Goal: Information Seeking & Learning: Learn about a topic

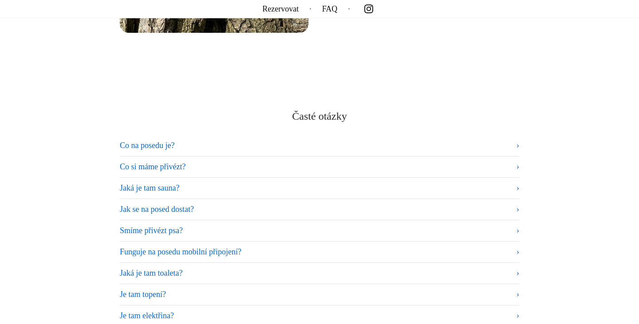
scroll to position [5306, 0]
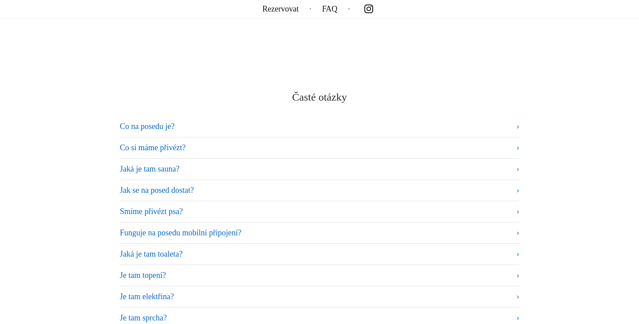
click at [166, 124] on summary "Co na posedu je?" at bounding box center [319, 127] width 399 height 12
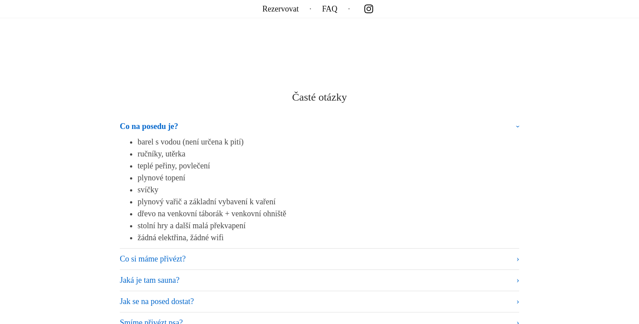
click at [203, 122] on summary "Co na posedu je?" at bounding box center [319, 129] width 399 height 16
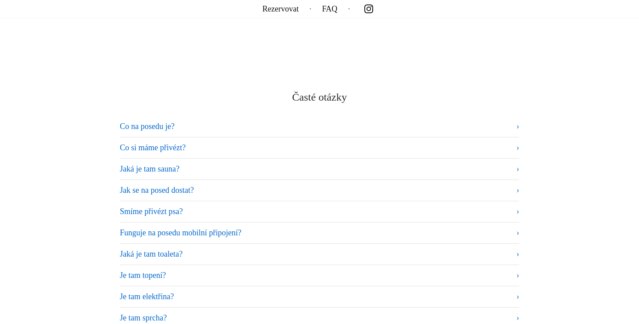
click at [197, 142] on summary "Co si máme přivézt?" at bounding box center [319, 148] width 399 height 12
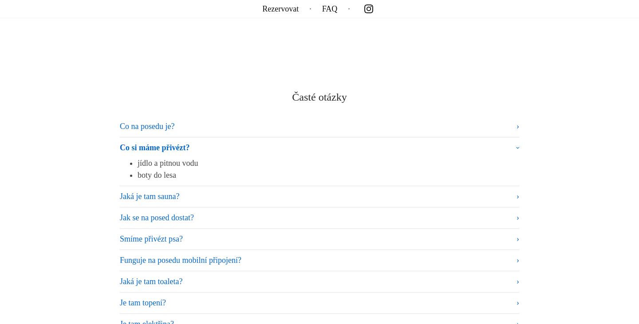
click at [212, 144] on summary "Co si máme přivézt?" at bounding box center [319, 150] width 399 height 16
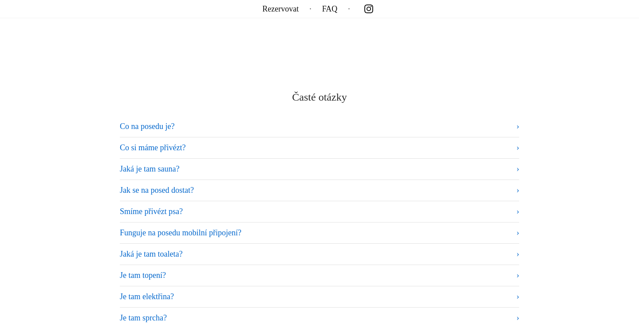
click at [204, 163] on summary "Jaká je tam sauna?" at bounding box center [319, 169] width 399 height 12
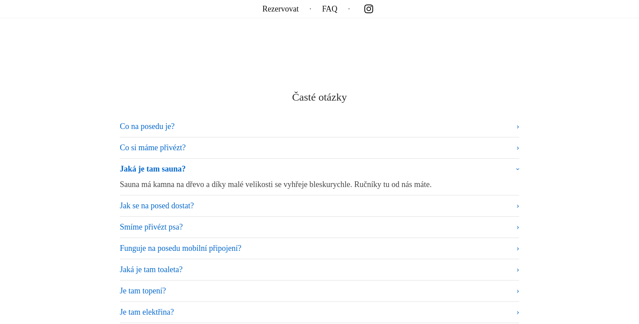
click at [204, 163] on summary "Jaká je tam sauna?" at bounding box center [319, 171] width 399 height 16
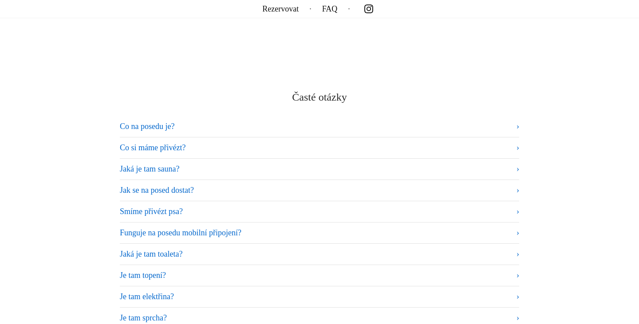
click at [207, 185] on summary "Jak se na posed dostat?" at bounding box center [319, 191] width 399 height 12
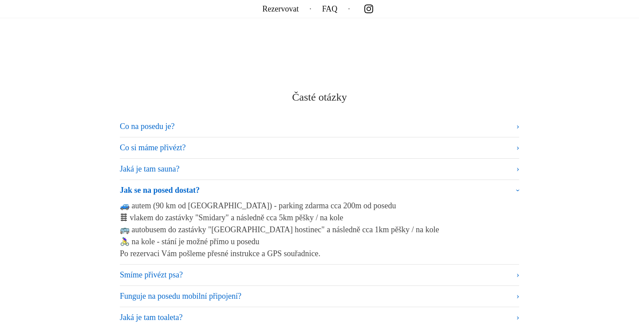
click at [231, 187] on summary "Jak se na posed dostat?" at bounding box center [319, 193] width 399 height 16
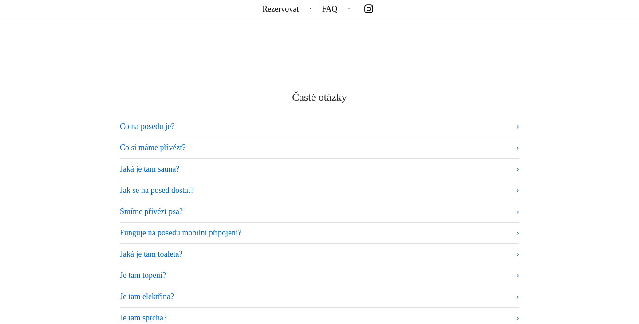
click at [220, 206] on summary "Smíme přivézt psa?" at bounding box center [319, 212] width 399 height 12
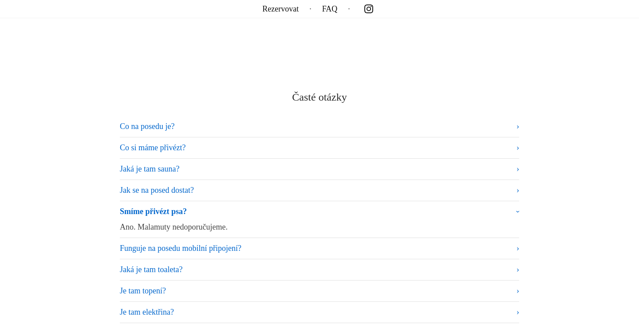
click at [220, 206] on summary "Smíme přivézt psa?" at bounding box center [319, 214] width 399 height 16
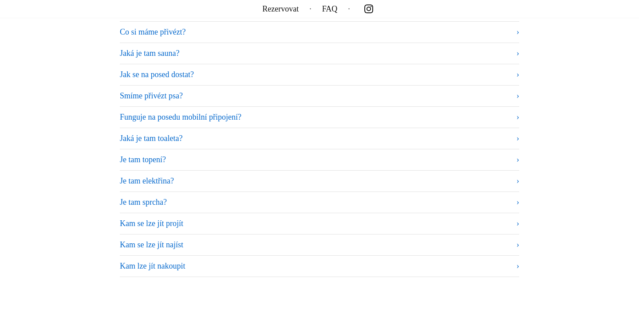
scroll to position [5427, 0]
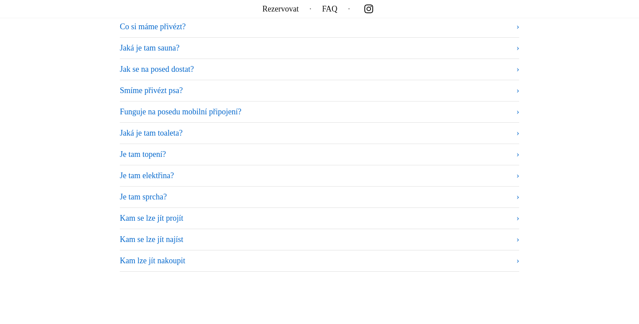
click at [264, 107] on summary "Funguje na posedu mobilní připojení?" at bounding box center [319, 112] width 399 height 12
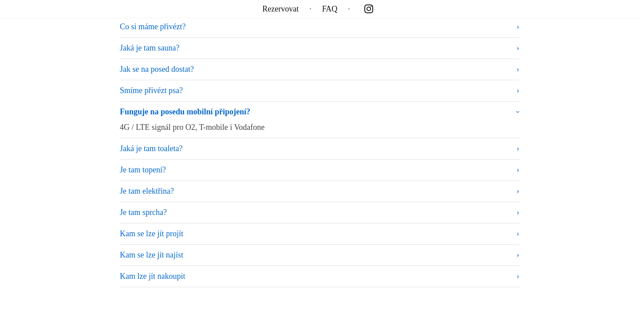
click at [288, 107] on summary "Funguje na posedu mobilní připojení?" at bounding box center [319, 114] width 399 height 16
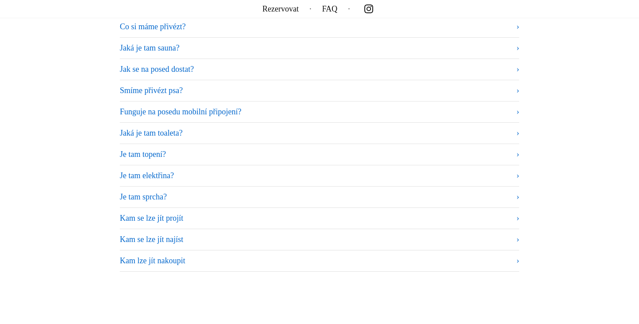
click at [265, 131] on summary "Jaká je tam toaleta?" at bounding box center [319, 133] width 399 height 12
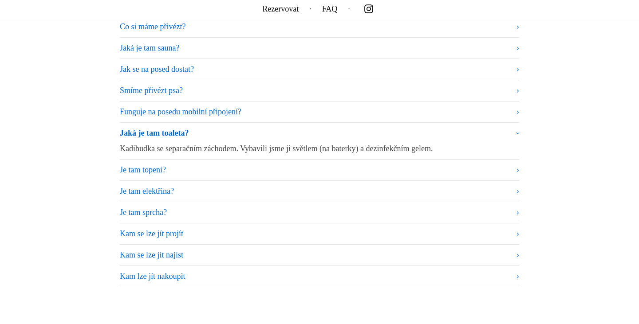
click at [265, 131] on summary "Jaká je tam toaleta?" at bounding box center [319, 135] width 399 height 16
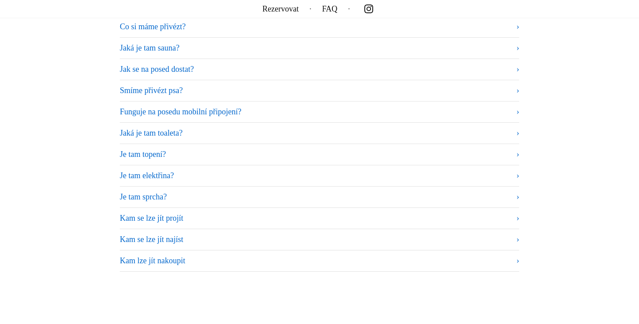
click at [248, 150] on summary "Je tam topení?" at bounding box center [319, 155] width 399 height 12
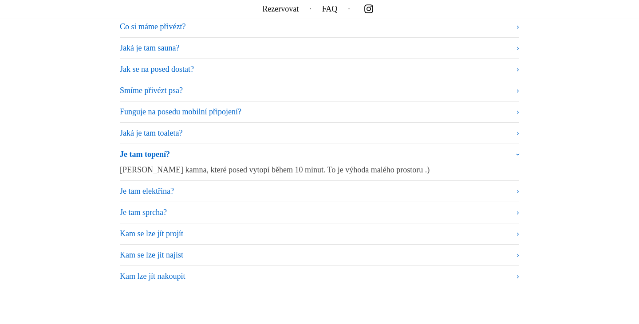
click at [248, 150] on summary "Je tam topení?" at bounding box center [319, 157] width 399 height 16
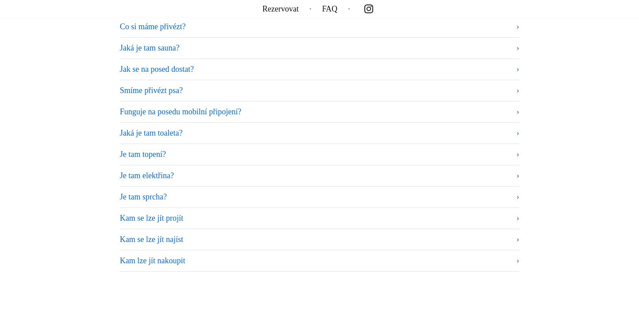
click at [227, 170] on summary "Je tam elektřina?" at bounding box center [319, 176] width 399 height 12
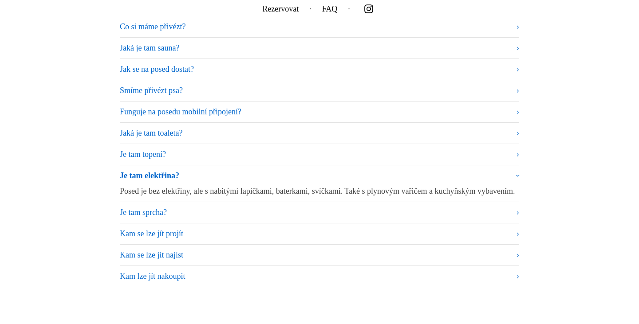
click at [227, 170] on summary "Je tam elektřina?" at bounding box center [319, 178] width 399 height 16
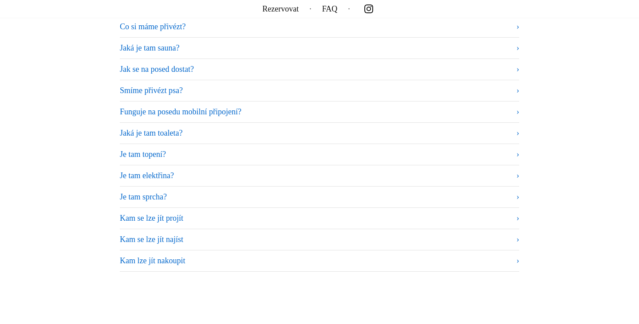
click at [218, 191] on summary "Je tam sprcha?" at bounding box center [319, 197] width 399 height 12
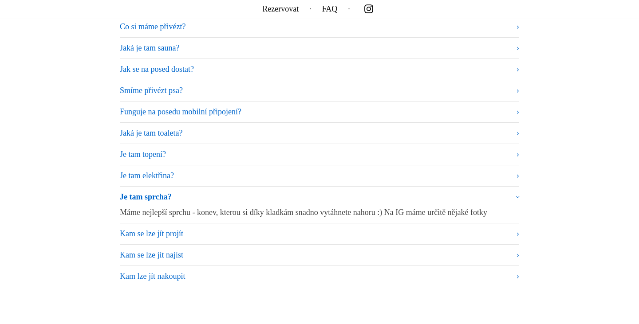
click at [218, 191] on summary "Je tam sprcha?" at bounding box center [319, 199] width 399 height 16
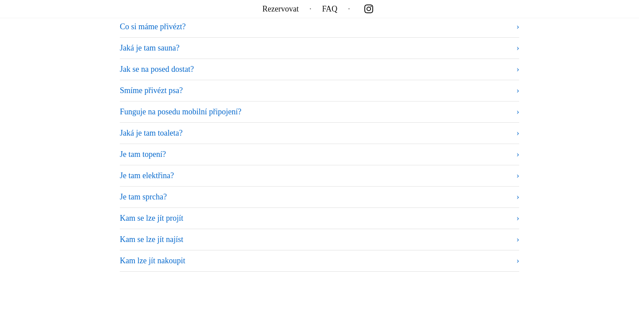
click at [206, 213] on summary "Kam se lze jít projít" at bounding box center [319, 219] width 399 height 12
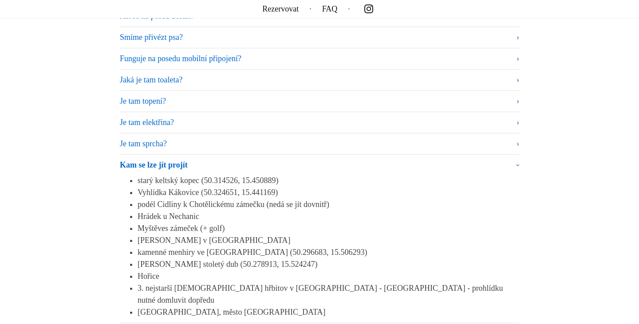
scroll to position [5485, 0]
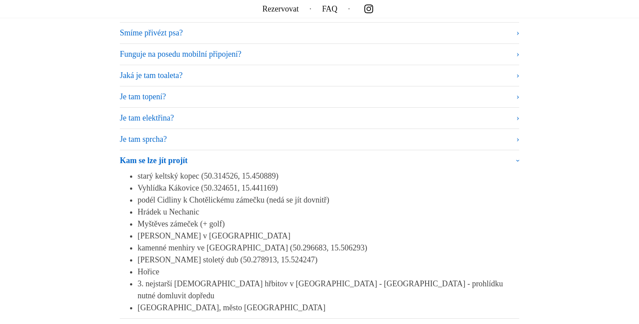
click at [222, 158] on summary "Kam se lze jít projít" at bounding box center [319, 163] width 399 height 16
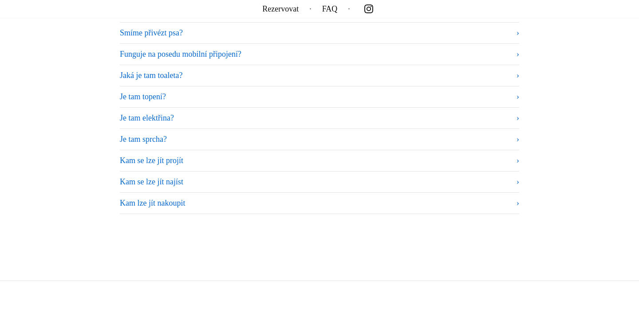
click at [215, 181] on summary "Kam se lze jít najíst" at bounding box center [319, 182] width 399 height 12
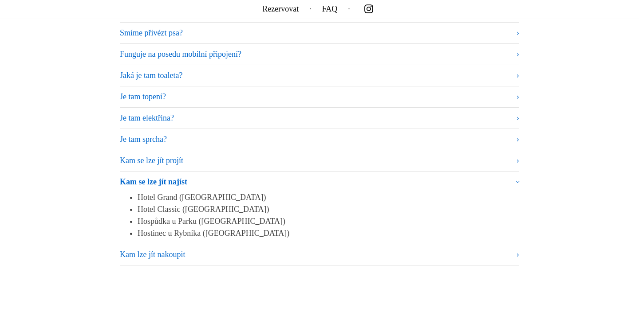
click at [215, 181] on summary "Kam se lze jít najíst" at bounding box center [319, 184] width 399 height 16
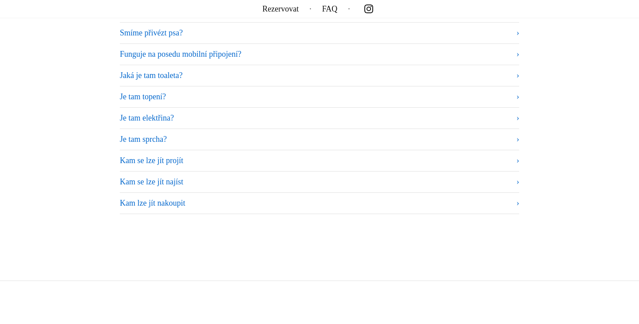
click at [209, 199] on summary "Kam lze jít nakoupit" at bounding box center [319, 203] width 399 height 12
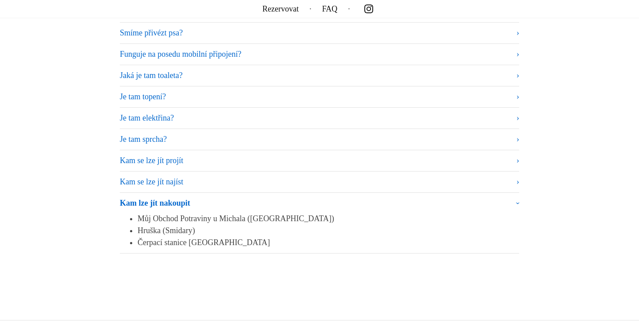
click at [209, 199] on summary "Kam lze jít nakoupit" at bounding box center [319, 205] width 399 height 16
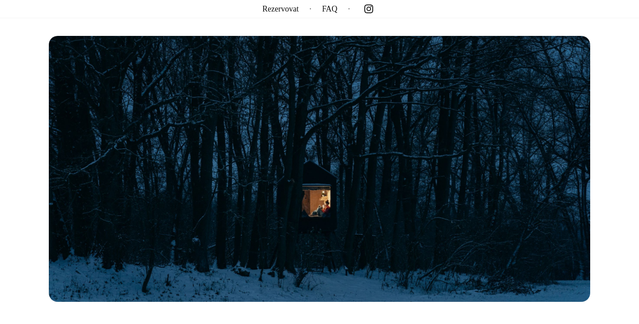
scroll to position [118, 0]
